Goal: Task Accomplishment & Management: Complete application form

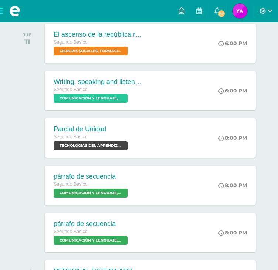
scroll to position [123, 0]
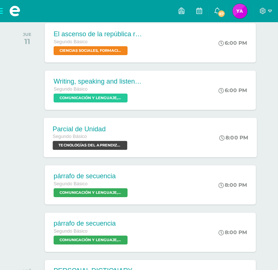
click at [99, 145] on span "TECNOLOGÍAS DEL APRENDIZAJE Y LA COMUNICACIÓN 'Sección C'" at bounding box center [90, 145] width 75 height 9
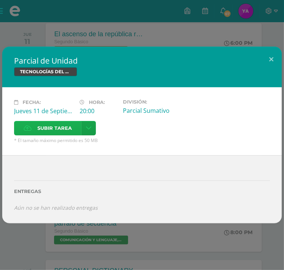
click at [31, 126] on icon at bounding box center [28, 128] width 8 height 5
click at [0, 0] on input "Subir tarea" at bounding box center [0, 0] width 0 height 0
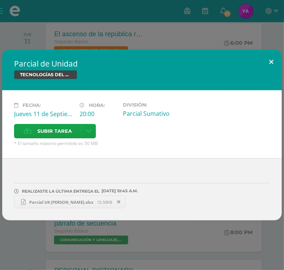
click at [270, 73] on button at bounding box center [271, 62] width 21 height 25
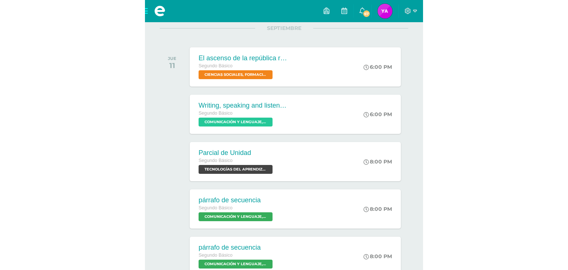
scroll to position [100, 0]
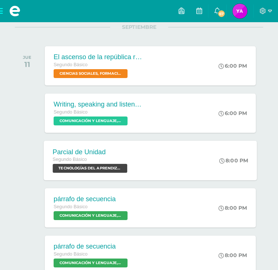
click at [113, 168] on span "TECNOLOGÍAS DEL APRENDIZAJE Y LA COMUNICACIÓN 'Sección C'" at bounding box center [90, 168] width 75 height 9
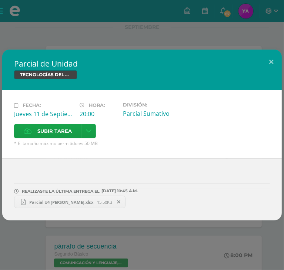
click at [120, 199] on icon at bounding box center [118, 201] width 3 height 5
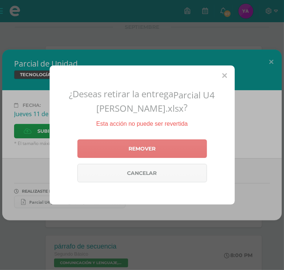
click at [140, 150] on link "Remover" at bounding box center [142, 149] width 130 height 19
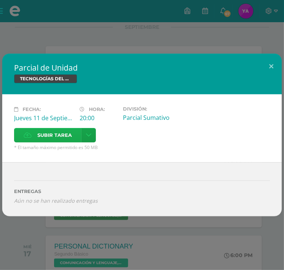
click at [72, 128] on span "Subir tarea" at bounding box center [54, 135] width 34 height 14
click at [0, 0] on input "Subir tarea" at bounding box center [0, 0] width 0 height 0
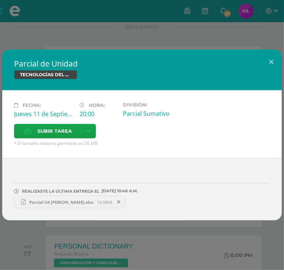
click at [78, 199] on span "Parcial U4 [PERSON_NAME].xlsx" at bounding box center [61, 202] width 71 height 6
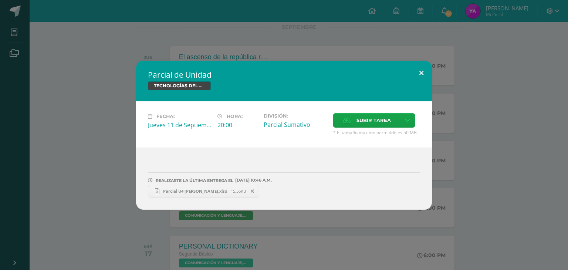
click at [278, 72] on button at bounding box center [421, 73] width 21 height 25
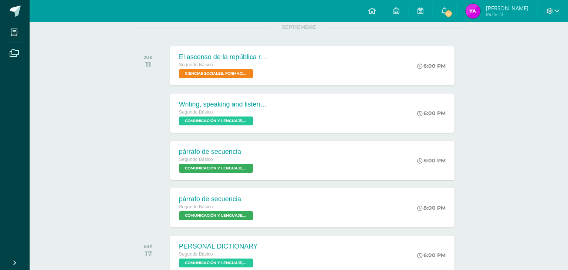
click at [278, 72] on div "Parcial de Unidad TECNOLOGÍAS DEL APRENDIZAJE Y LA COMUNICACIÓN Fecha: [DATE] H…" at bounding box center [284, 135] width 563 height 149
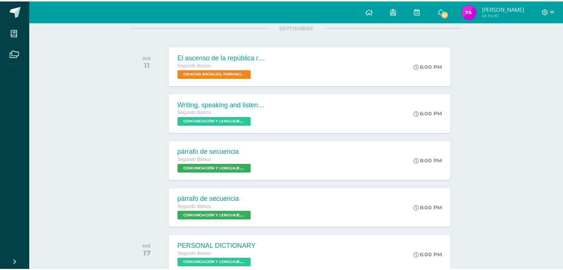
scroll to position [0, 0]
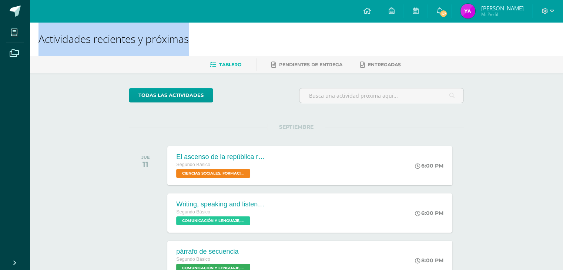
drag, startPoint x: 429, startPoint y: 72, endPoint x: 558, endPoint y: -23, distance: 160.1
